Goal: Complete application form

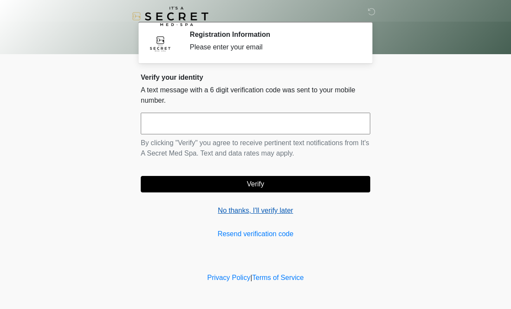
click at [273, 211] on link "No thanks, I'll verify later" at bounding box center [255, 210] width 229 height 10
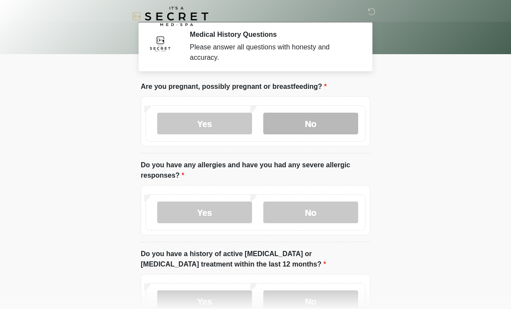
click at [335, 126] on label "No" at bounding box center [310, 124] width 95 height 22
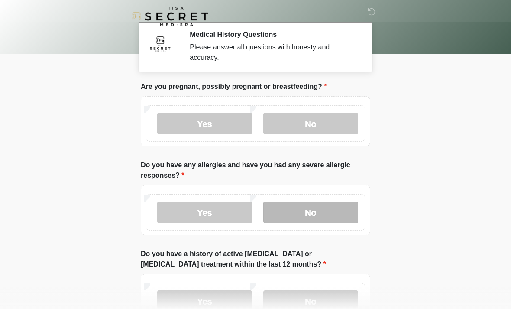
click at [323, 216] on label "No" at bounding box center [310, 212] width 95 height 22
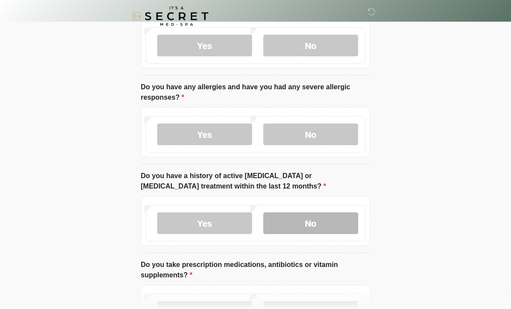
click at [337, 223] on label "No" at bounding box center [310, 224] width 95 height 22
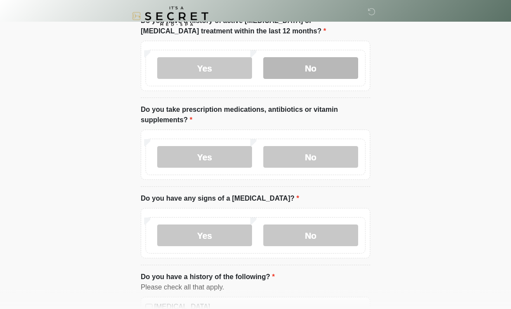
scroll to position [232, 0]
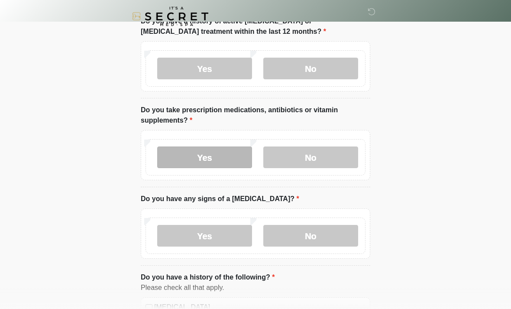
click at [211, 157] on label "Yes" at bounding box center [204, 157] width 95 height 22
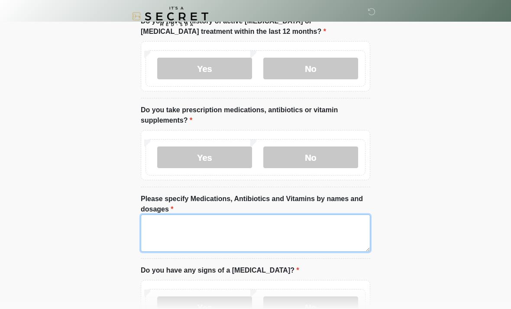
click at [162, 227] on textarea "Please specify Medications, Antibiotics and Vitamins by names and dosages" at bounding box center [255, 232] width 229 height 37
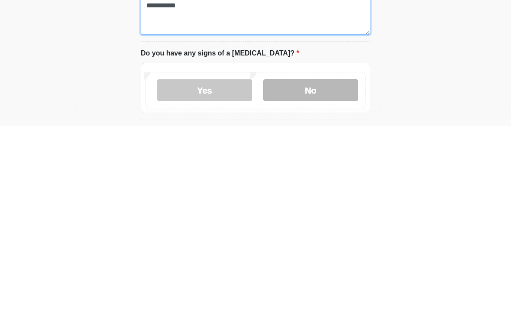
type textarea "**********"
click at [337, 262] on label "No" at bounding box center [310, 273] width 95 height 22
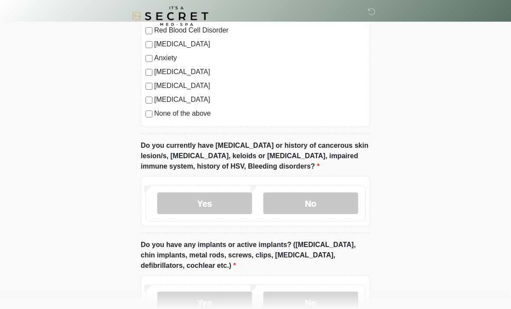
scroll to position [653, 0]
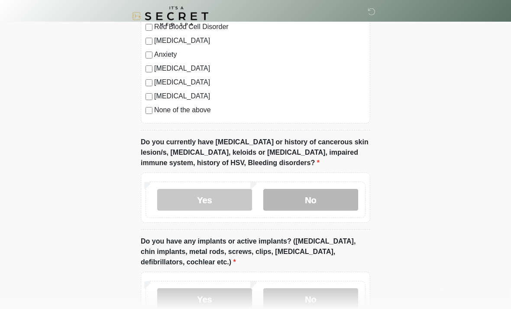
click at [321, 204] on label "No" at bounding box center [310, 200] width 95 height 22
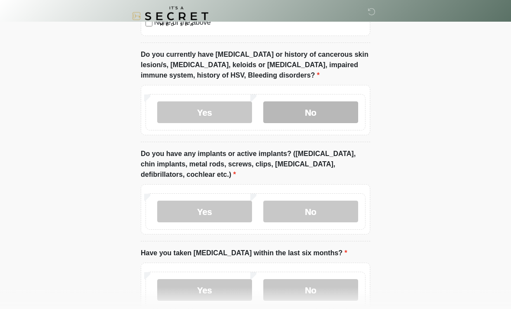
scroll to position [742, 0]
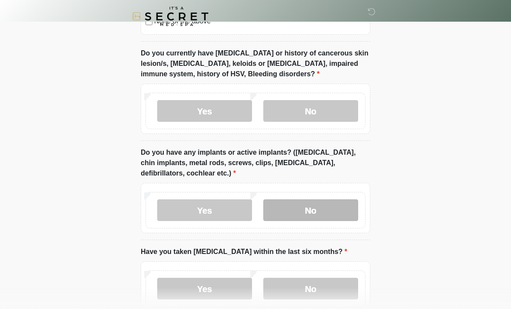
click at [316, 208] on label "No" at bounding box center [310, 210] width 95 height 22
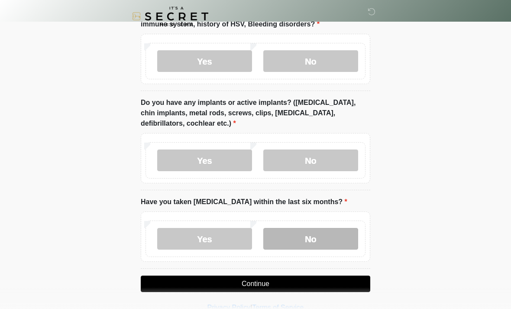
click at [323, 238] on label "No" at bounding box center [310, 239] width 95 height 22
click at [287, 282] on button "Continue" at bounding box center [255, 283] width 229 height 16
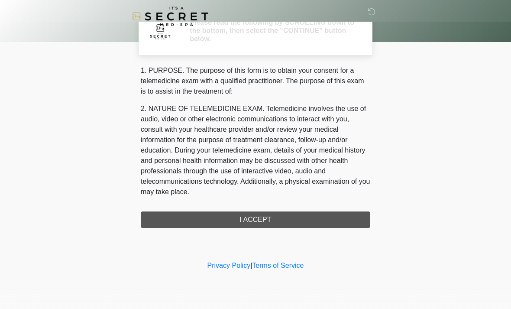
scroll to position [0, 0]
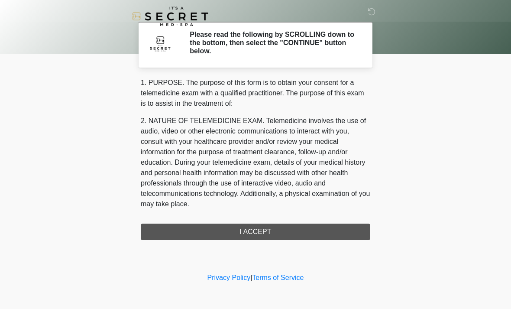
click at [297, 229] on div "1. PURPOSE. The purpose of this form is to obtain your consent for a telemedici…" at bounding box center [255, 158] width 229 height 162
click at [261, 232] on div "1. PURPOSE. The purpose of this form is to obtain your consent for a telemedici…" at bounding box center [255, 158] width 229 height 162
click at [264, 230] on div "1. PURPOSE. The purpose of this form is to obtain your consent for a telemedici…" at bounding box center [255, 158] width 229 height 162
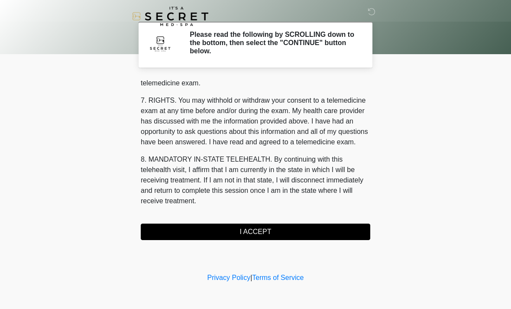
scroll to position [367, 0]
click at [274, 232] on button "I ACCEPT" at bounding box center [255, 231] width 229 height 16
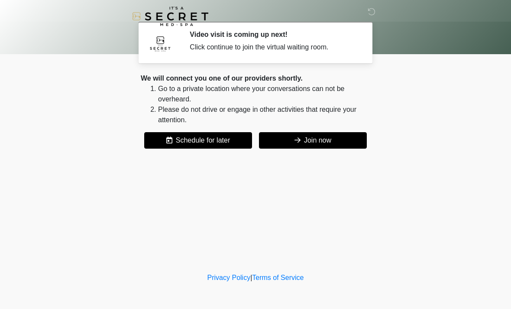
click at [316, 144] on button "Join now" at bounding box center [313, 140] width 108 height 16
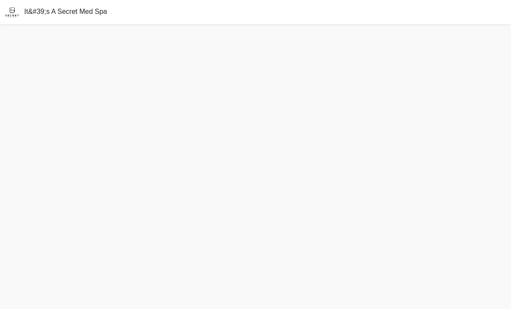
scroll to position [3, 0]
